Goal: Information Seeking & Learning: Learn about a topic

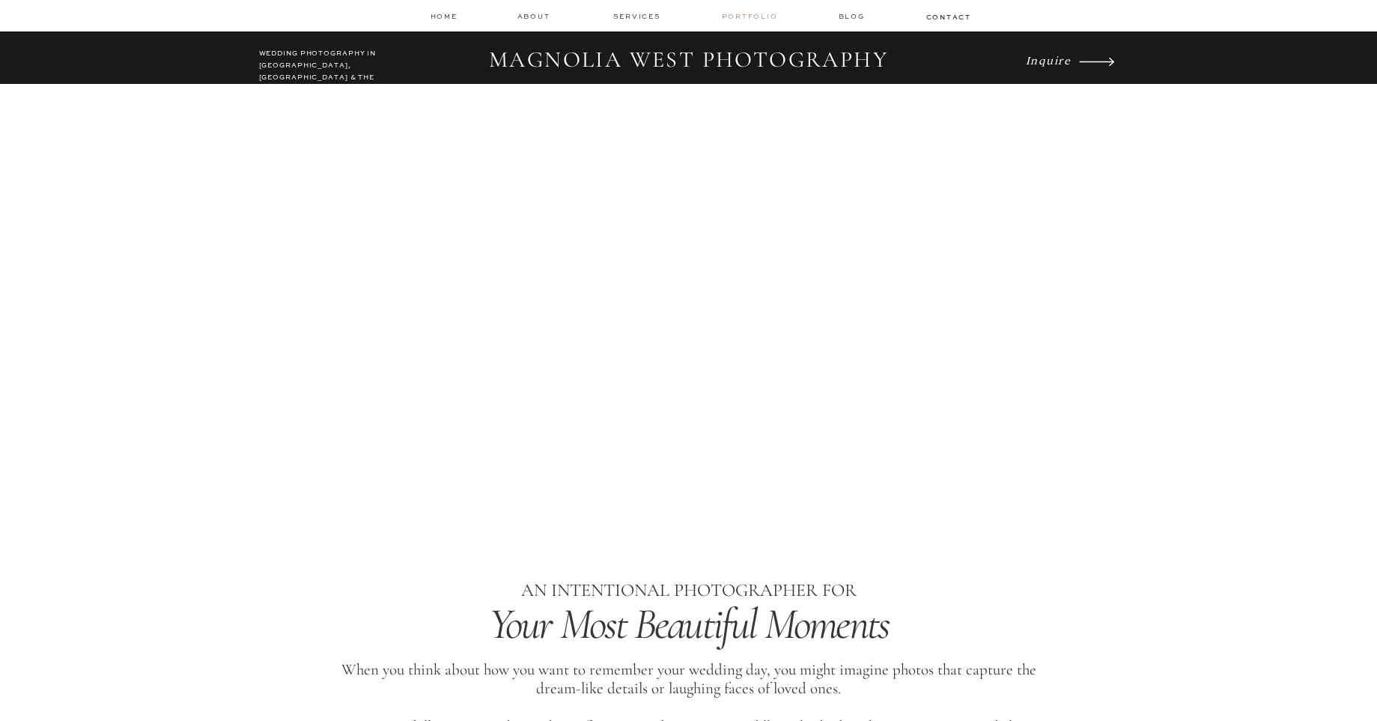
click at [746, 17] on nav "Portfolio" at bounding box center [751, 16] width 59 height 10
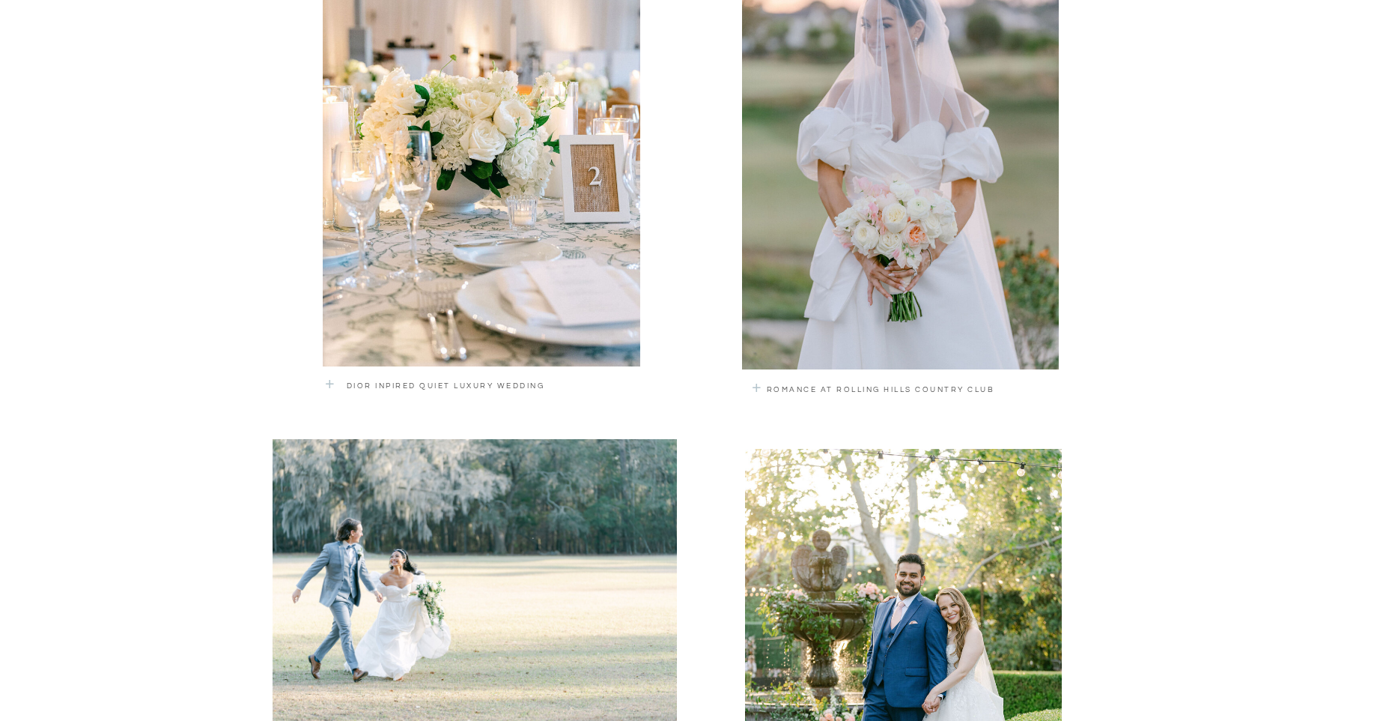
scroll to position [1082, 0]
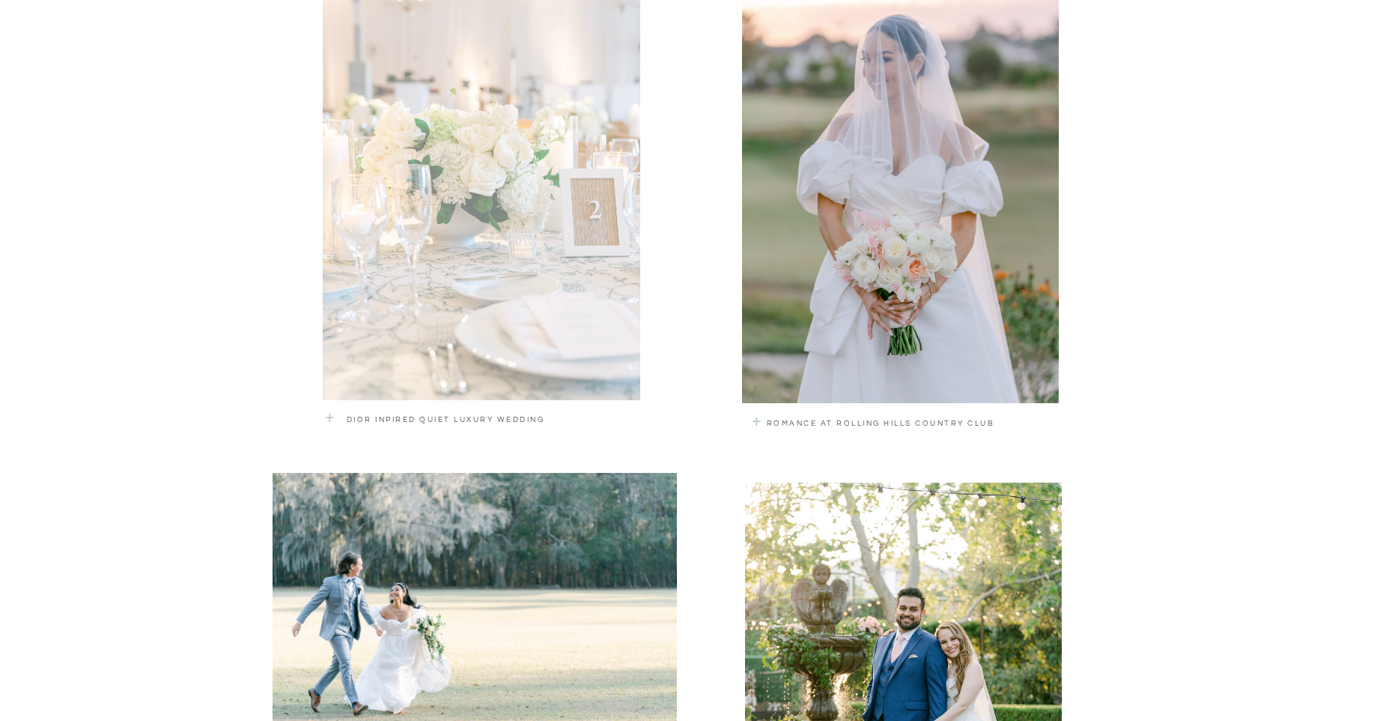
click at [521, 237] on div at bounding box center [482, 184] width 318 height 431
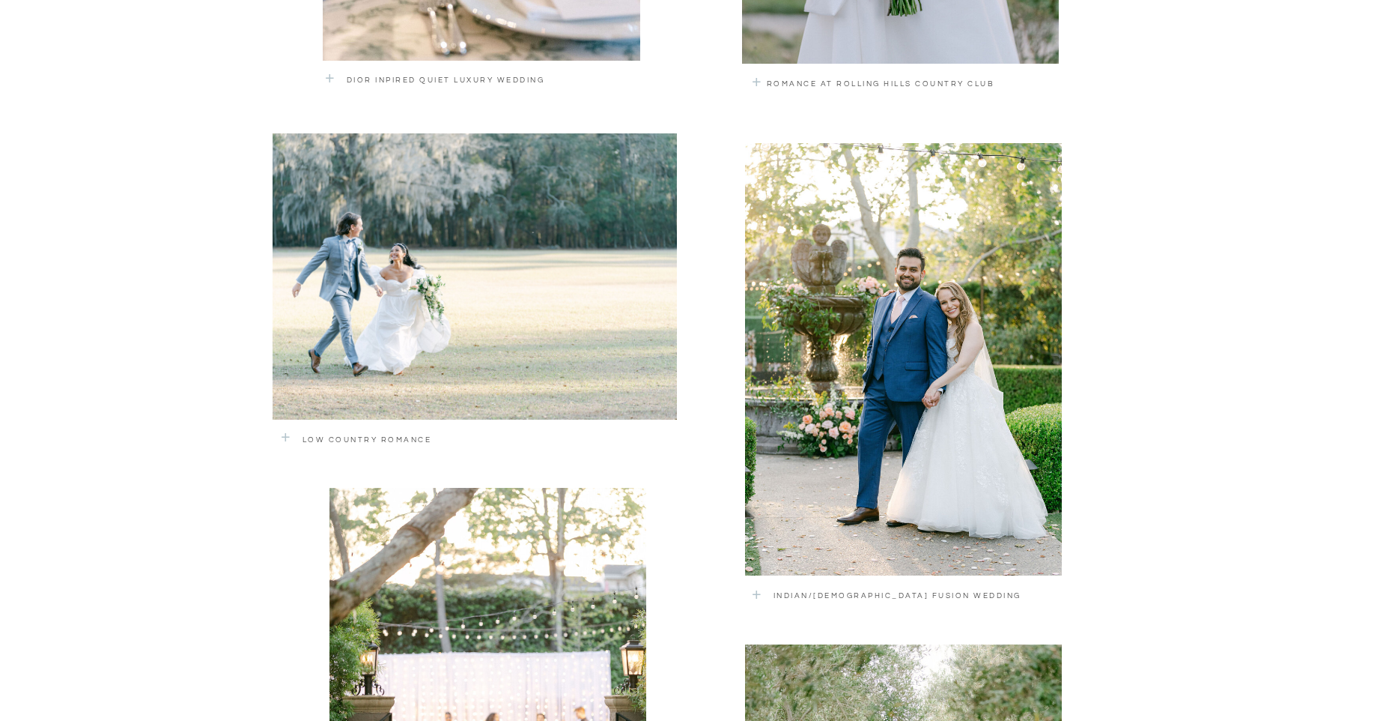
scroll to position [1424, 0]
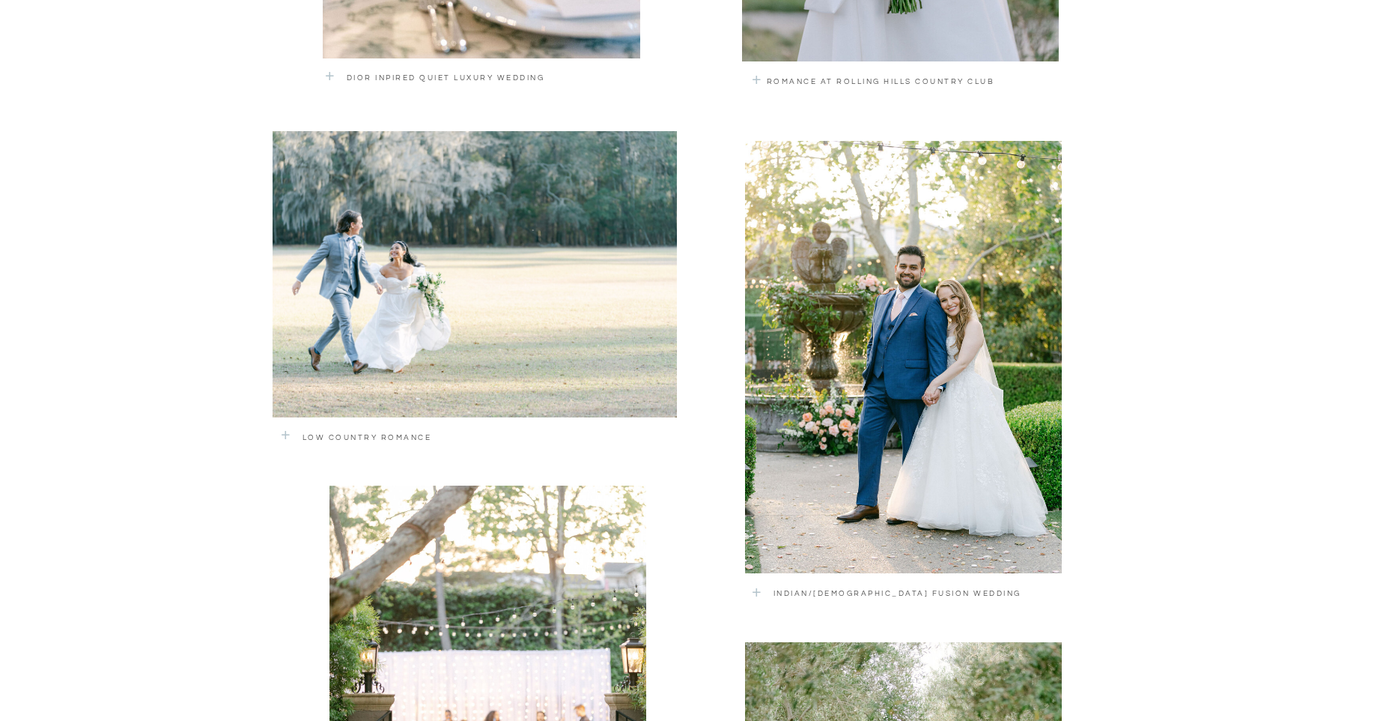
click at [531, 301] on div at bounding box center [475, 274] width 404 height 286
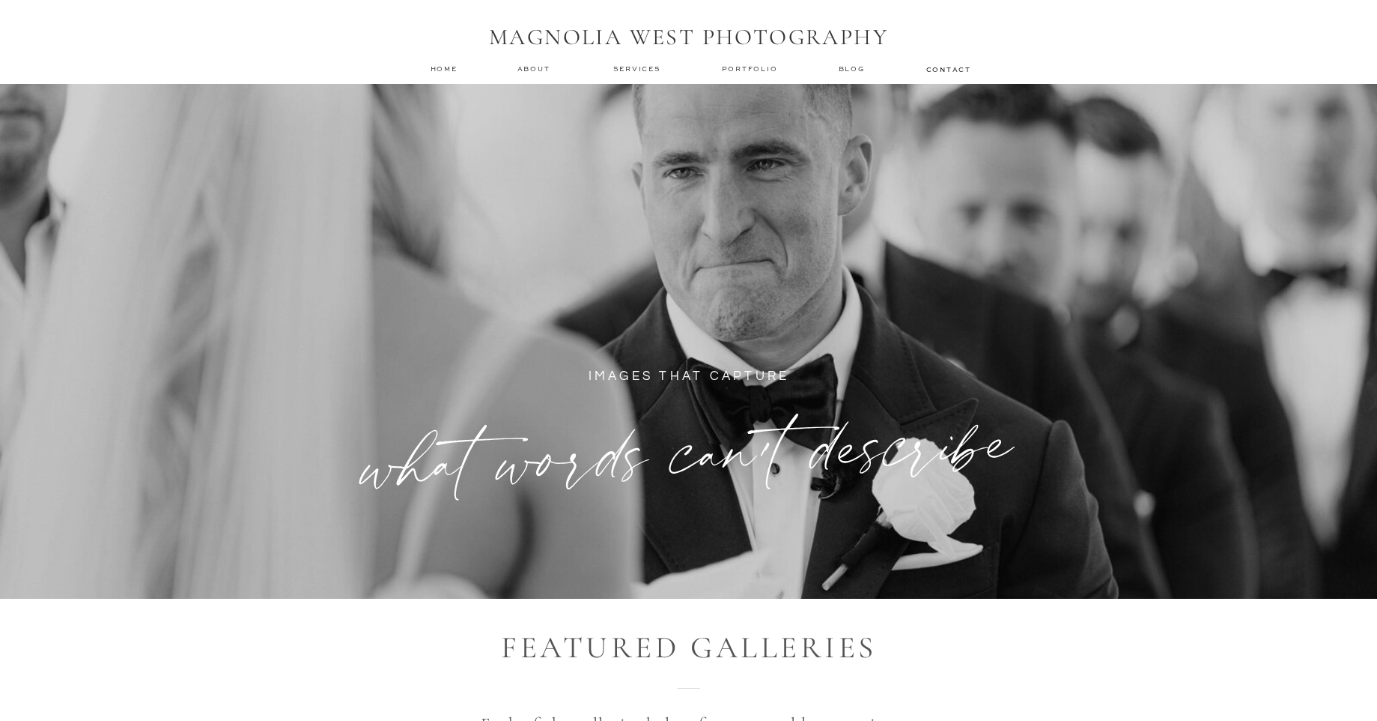
scroll to position [0, 0]
